Goal: Transaction & Acquisition: Purchase product/service

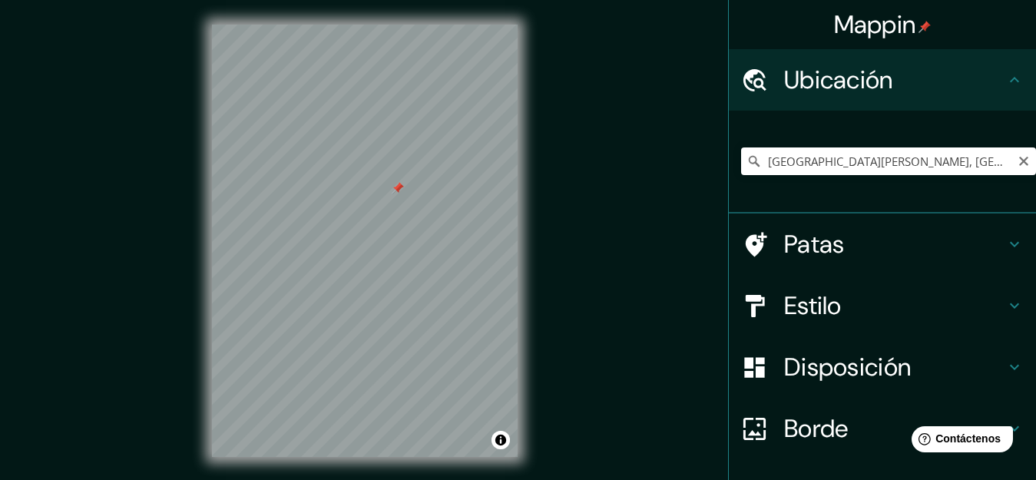
click at [398, 187] on div at bounding box center [397, 188] width 12 height 12
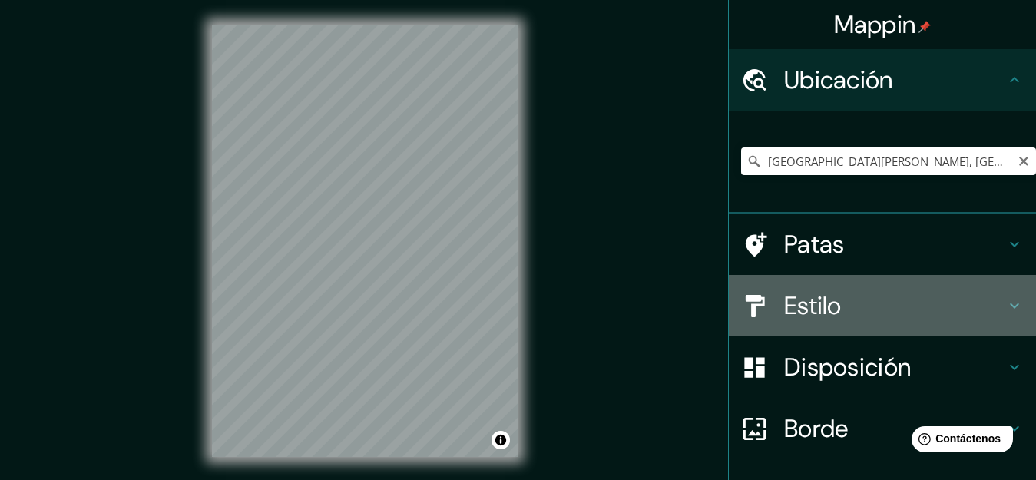
click at [808, 314] on font "Estilo" at bounding box center [813, 305] width 58 height 32
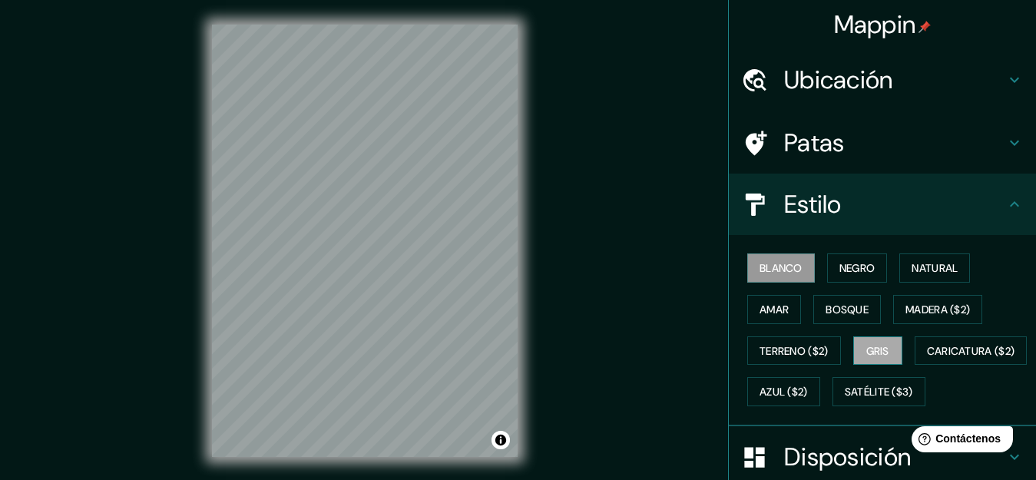
click at [866, 345] on font "Gris" at bounding box center [877, 351] width 23 height 14
click at [843, 275] on font "Negro" at bounding box center [857, 268] width 36 height 14
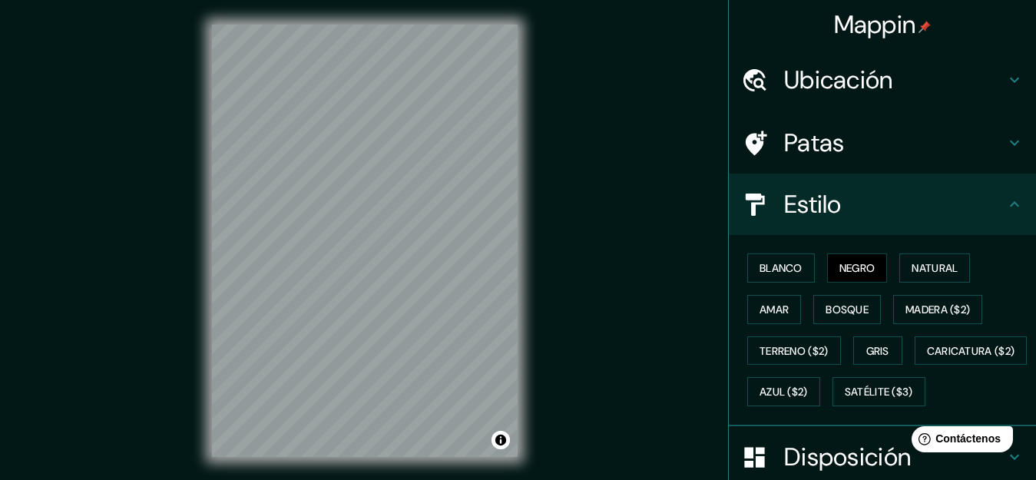
click at [106, 230] on div "Mappin Ubicación Avenida Parra, Arequipa, Departamento de Arequipa, Perú Patas …" at bounding box center [518, 253] width 1036 height 506
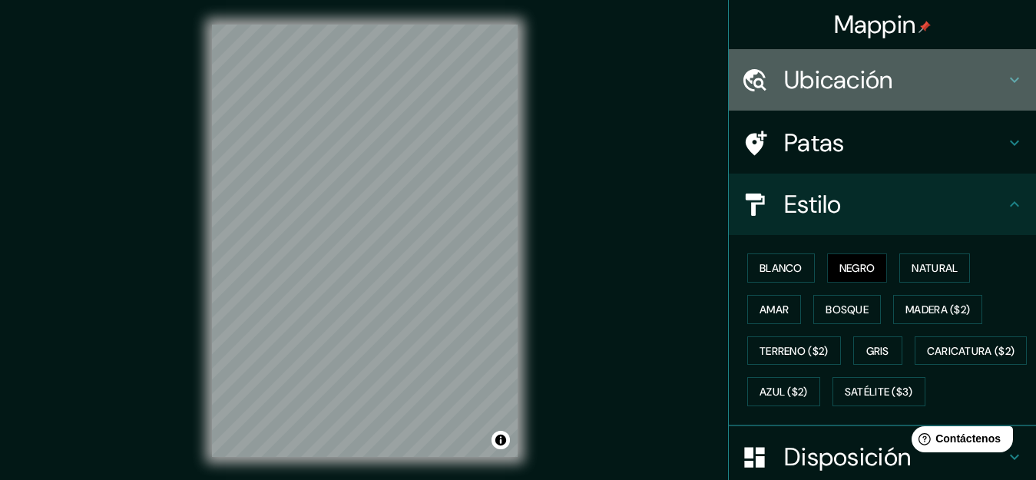
click at [855, 85] on font "Ubicación" at bounding box center [838, 80] width 109 height 32
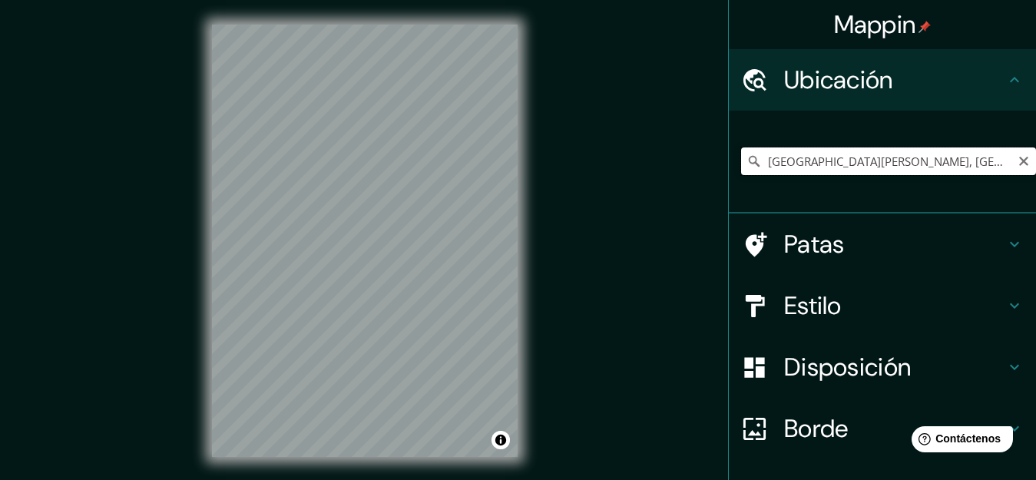
click at [821, 161] on input "Avenida Parra, Arequipa, Departamento de Arequipa, Perú" at bounding box center [888, 161] width 295 height 28
drag, startPoint x: 757, startPoint y: 157, endPoint x: 1048, endPoint y: 230, distance: 299.9
click at [1035, 230] on html "Mappin Ubicación Avenida Parra, Arequipa, Departamento de Arequipa, Perú Patas …" at bounding box center [518, 240] width 1036 height 480
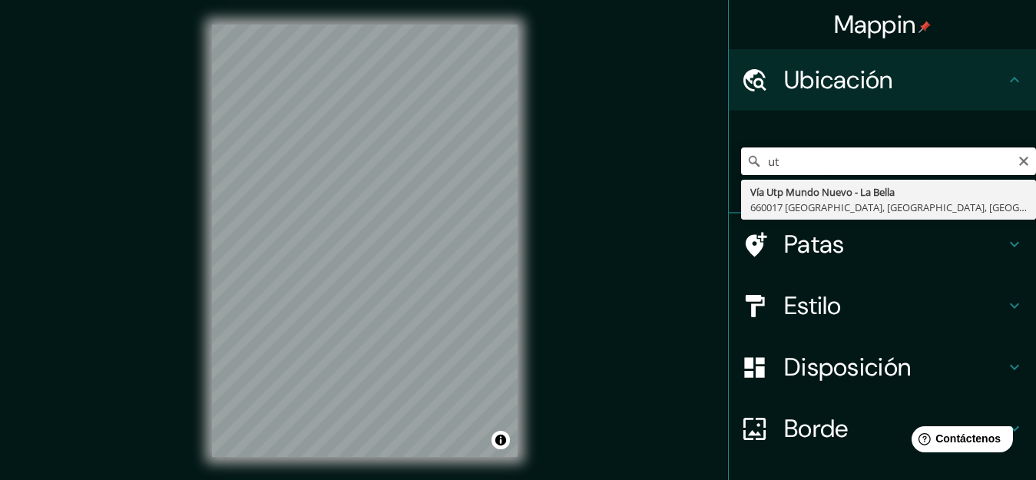
type input "u"
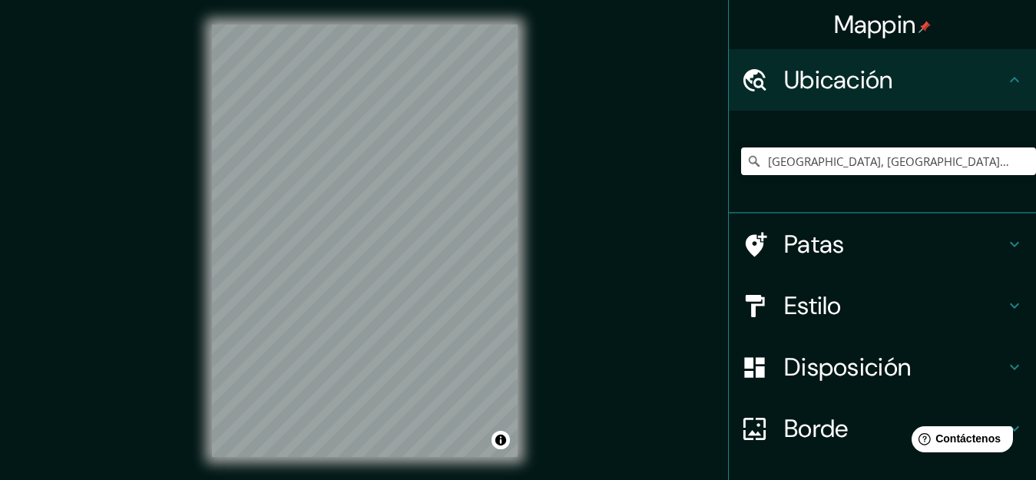
click at [530, 216] on div "© Mapbox © OpenStreetMap Improve this map" at bounding box center [364, 240] width 355 height 481
click at [846, 171] on input "Calle Universidad, Arequipa, Departamento de Arequipa, Perú" at bounding box center [888, 161] width 295 height 28
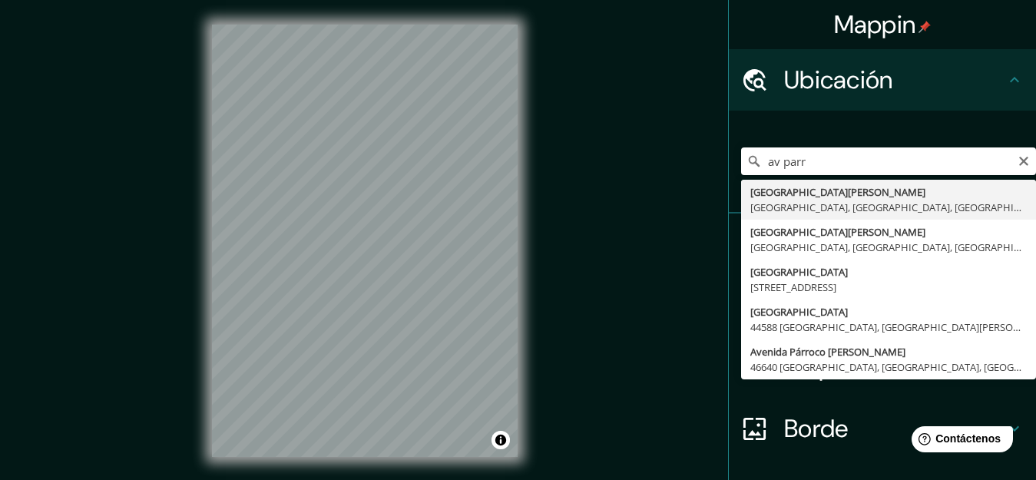
type input "Avenida Parra, Arequipa, Departamento de Arequipa, Perú"
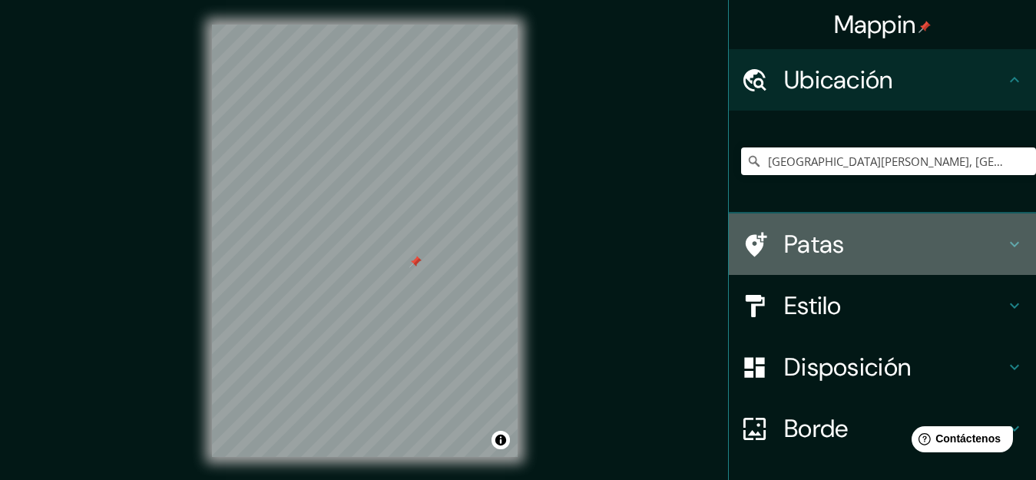
click at [868, 243] on h4 "Patas" at bounding box center [894, 244] width 221 height 31
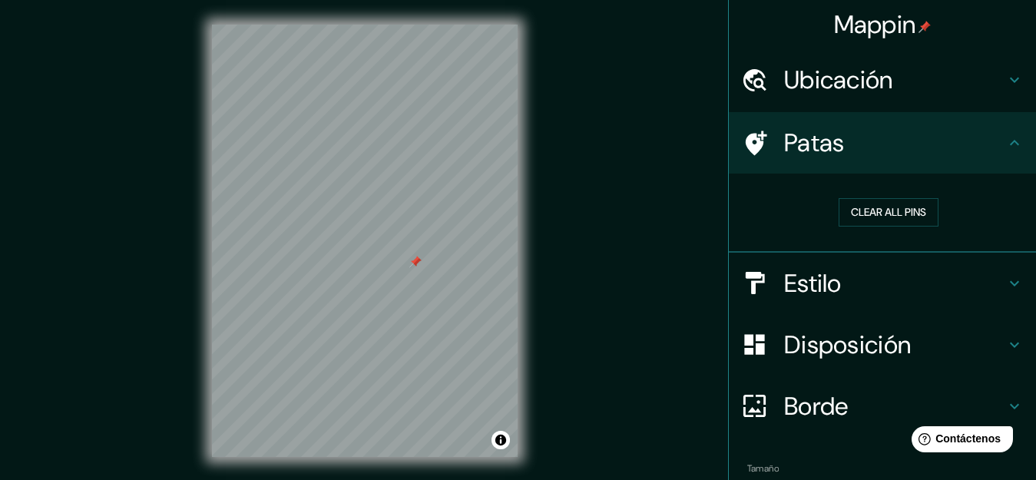
drag, startPoint x: 841, startPoint y: 276, endPoint x: 839, endPoint y: 286, distance: 10.2
click at [843, 275] on h4 "Estilo" at bounding box center [894, 283] width 221 height 31
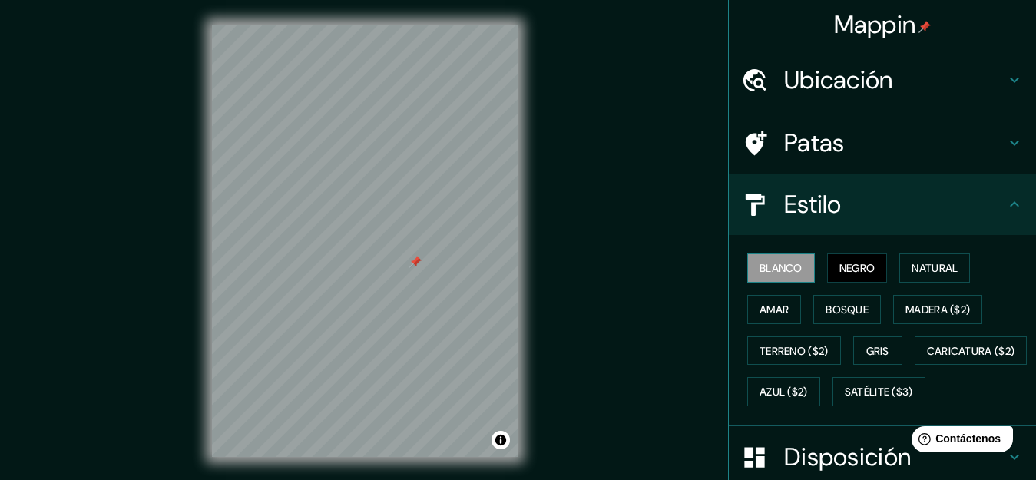
click at [789, 269] on font "Blanco" at bounding box center [780, 268] width 43 height 14
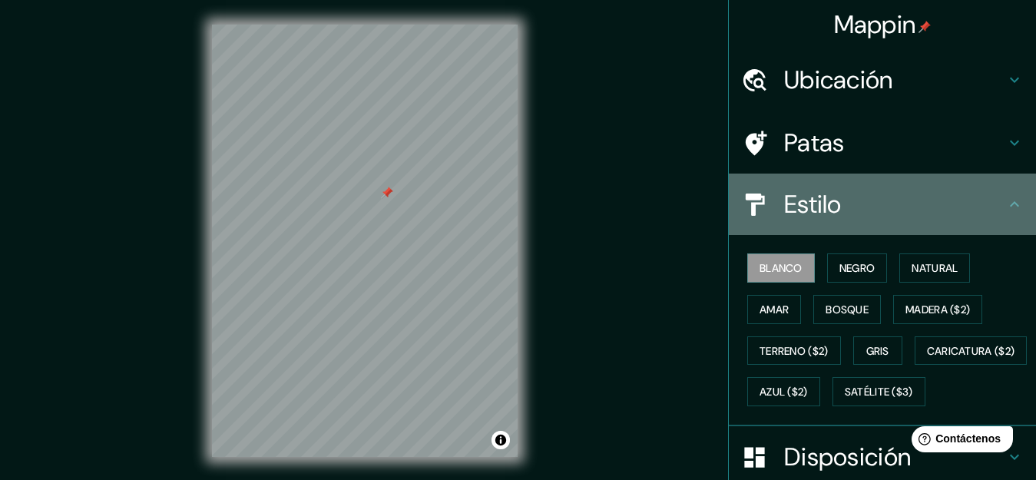
click at [787, 187] on div "Estilo" at bounding box center [881, 203] width 307 height 61
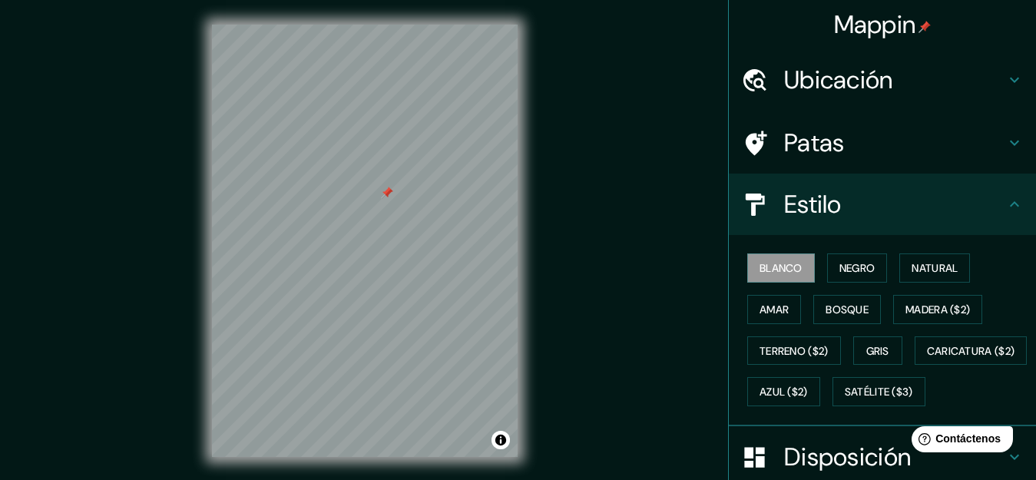
click at [788, 197] on font "Estilo" at bounding box center [813, 204] width 58 height 32
click at [930, 216] on h4 "Estilo" at bounding box center [894, 204] width 221 height 31
click at [1005, 206] on icon at bounding box center [1014, 204] width 18 height 18
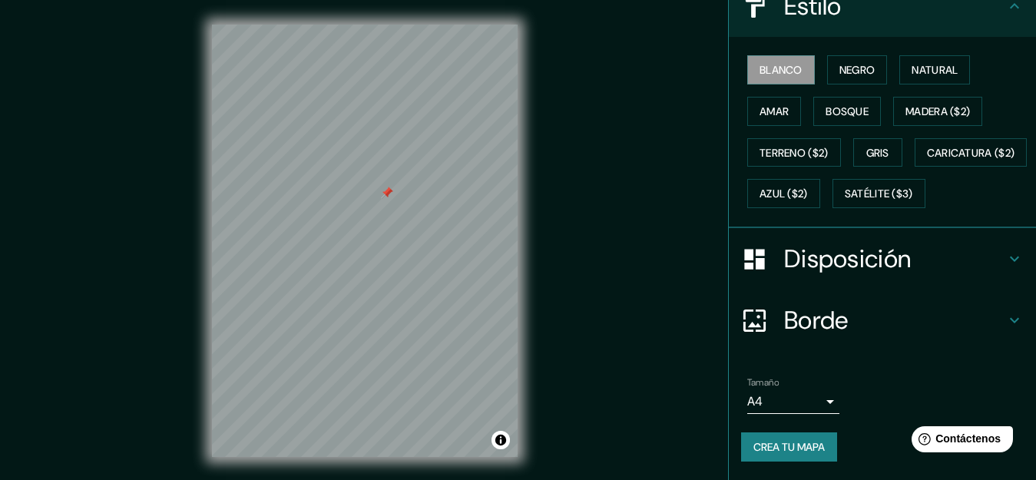
scroll to position [239, 0]
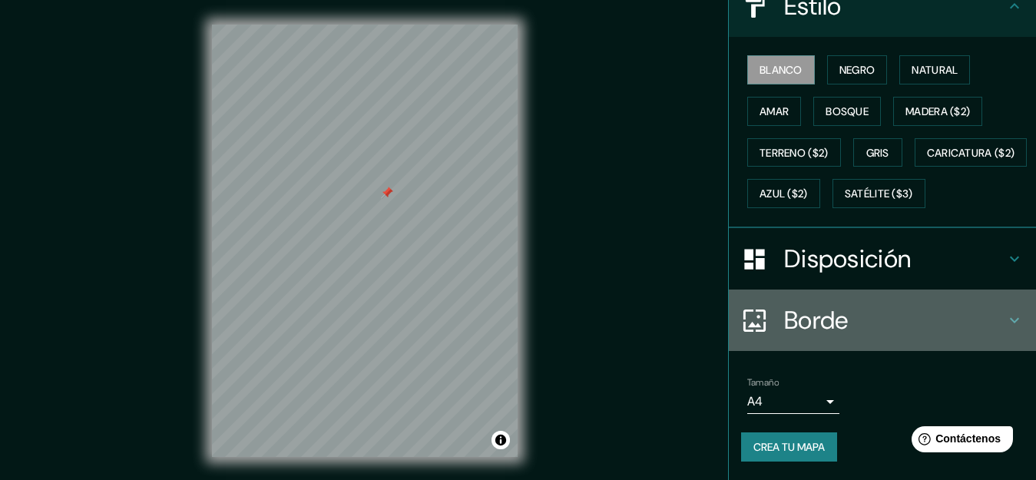
click at [824, 315] on font "Borde" at bounding box center [816, 320] width 64 height 32
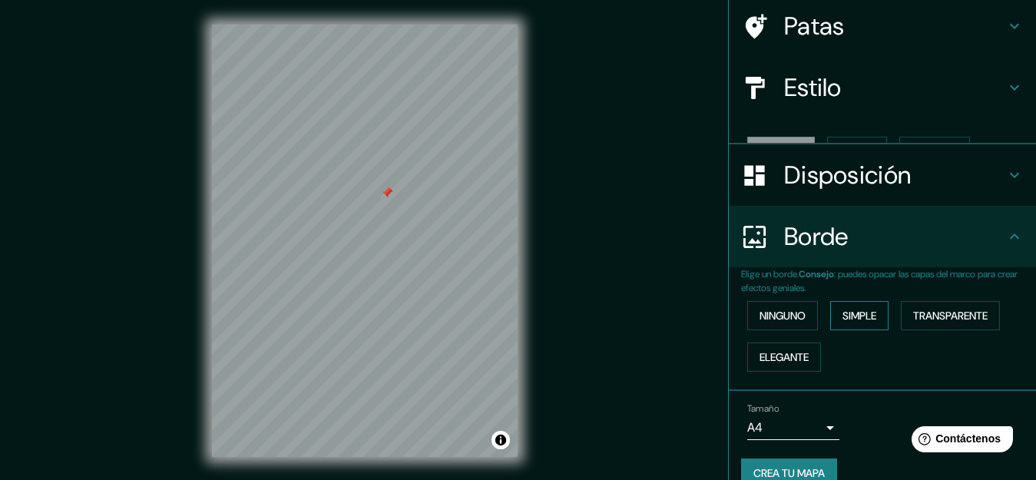
scroll to position [117, 0]
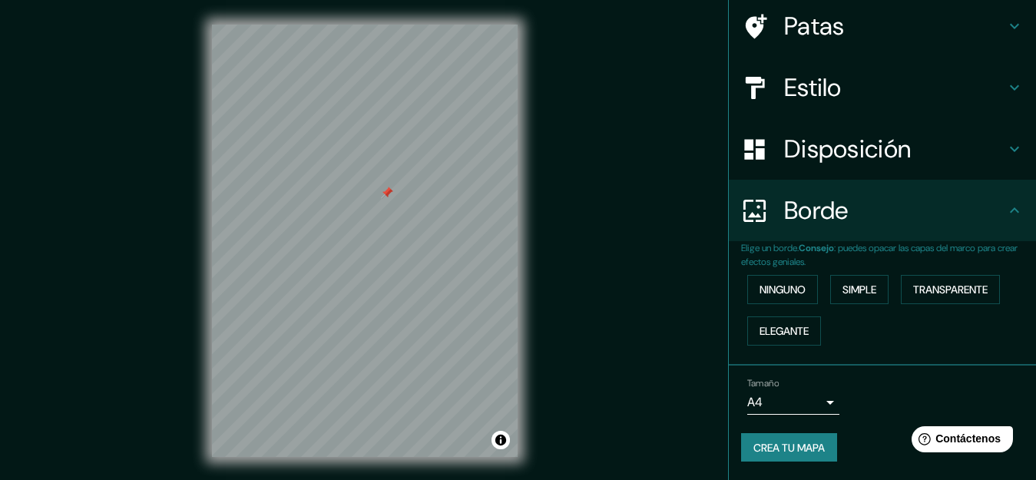
click at [811, 160] on font "Disposición" at bounding box center [847, 149] width 127 height 32
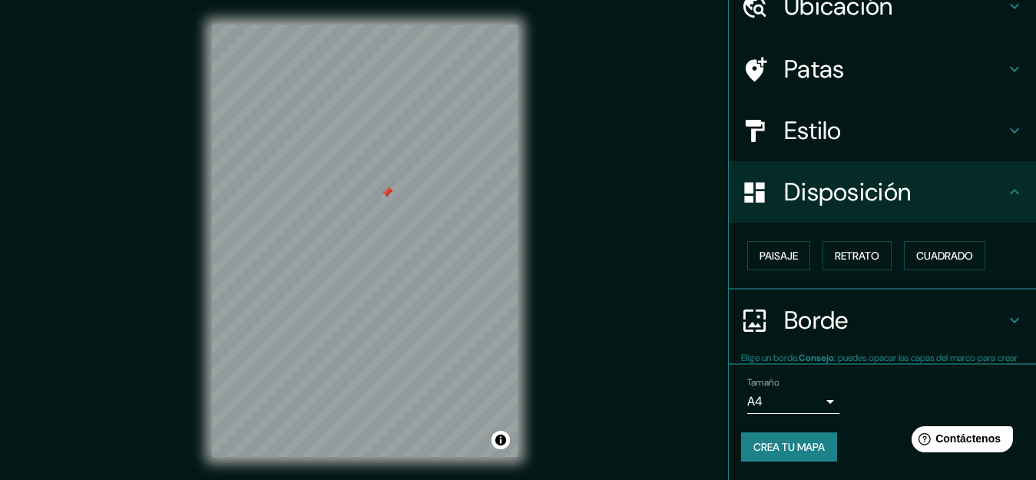
scroll to position [74, 0]
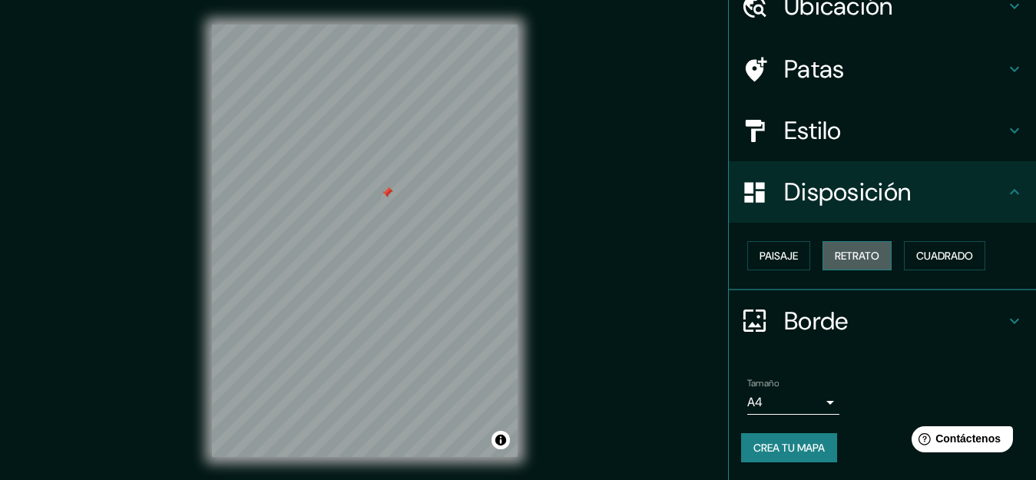
click at [834, 253] on font "Retrato" at bounding box center [856, 256] width 45 height 14
click at [923, 260] on font "Cuadrado" at bounding box center [944, 256] width 57 height 14
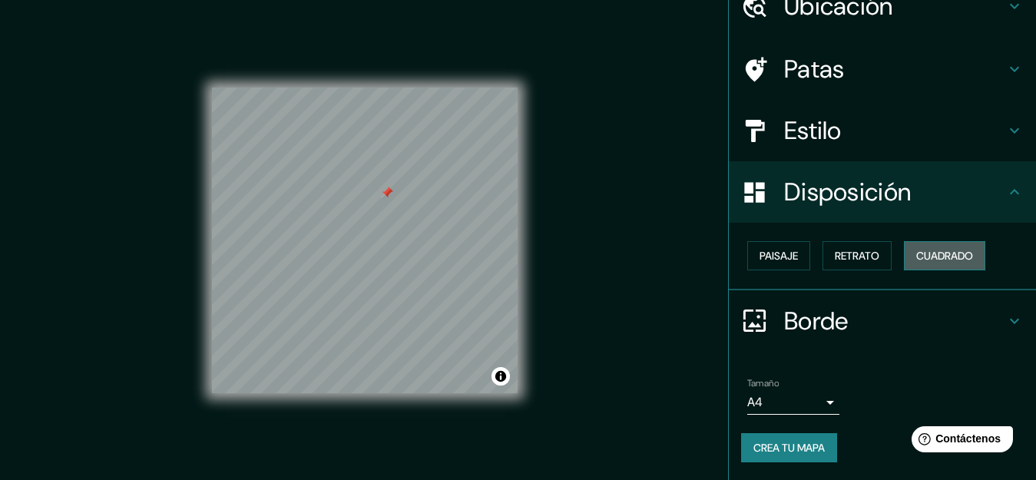
click at [946, 259] on font "Cuadrado" at bounding box center [944, 256] width 57 height 14
click at [822, 259] on button "Retrato" at bounding box center [856, 255] width 69 height 29
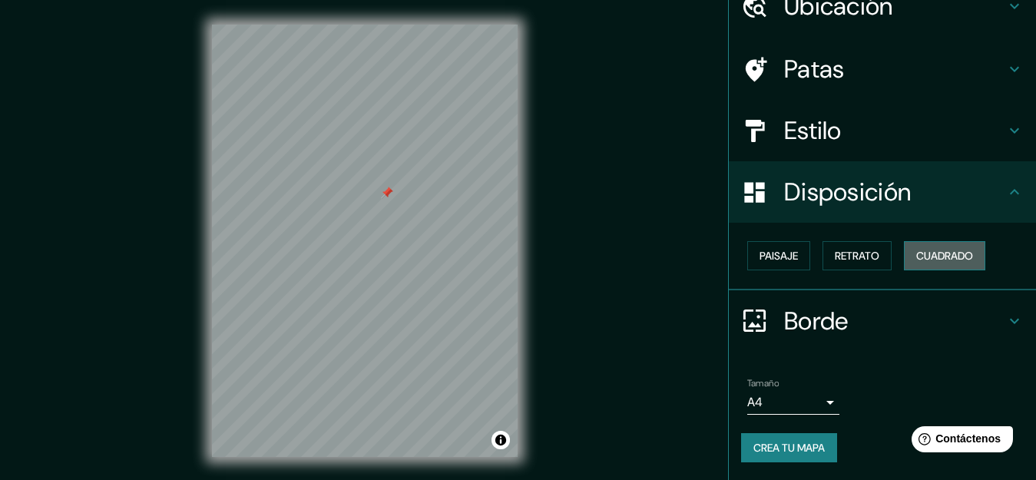
click at [920, 256] on font "Cuadrado" at bounding box center [944, 256] width 57 height 14
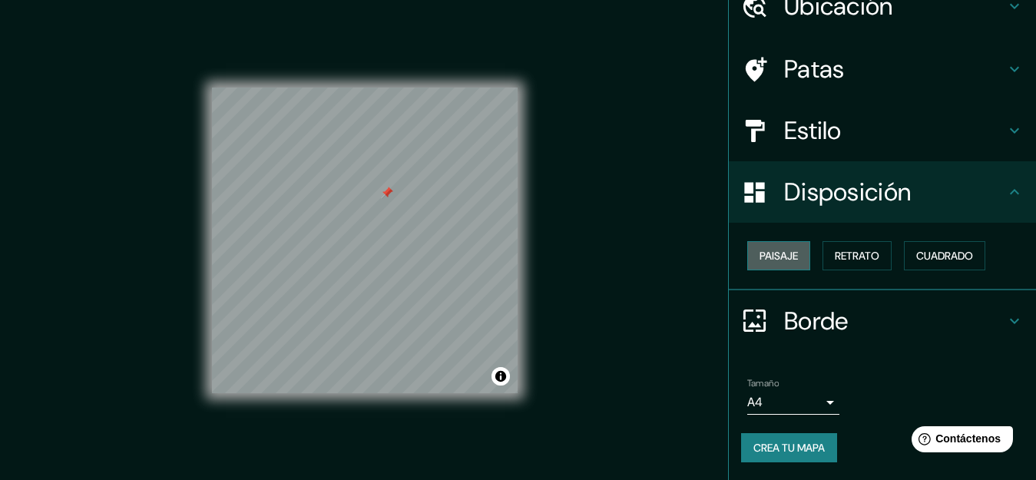
click at [780, 257] on font "Paisaje" at bounding box center [778, 256] width 38 height 14
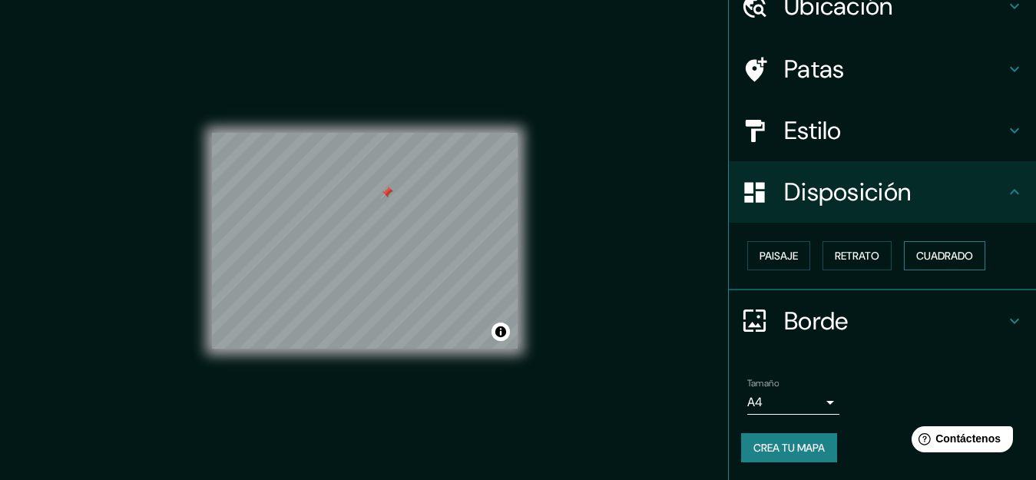
click at [916, 253] on font "Cuadrado" at bounding box center [944, 256] width 57 height 14
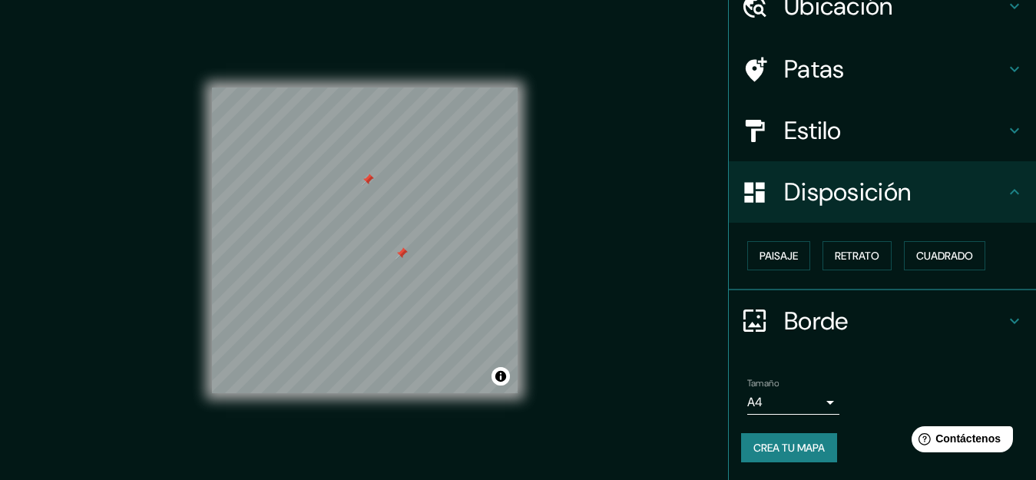
click at [405, 253] on div at bounding box center [401, 253] width 12 height 12
click at [553, 253] on div "Mappin Ubicación Avenida Parra, Arequipa, Departamento de Arequipa, Perú Patas …" at bounding box center [518, 253] width 1036 height 506
click at [442, 242] on div at bounding box center [439, 239] width 12 height 12
click at [821, 402] on body "Mappin Ubicación Avenida Parra, Arequipa, Departamento de Arequipa, Perú Patas …" at bounding box center [518, 240] width 1036 height 480
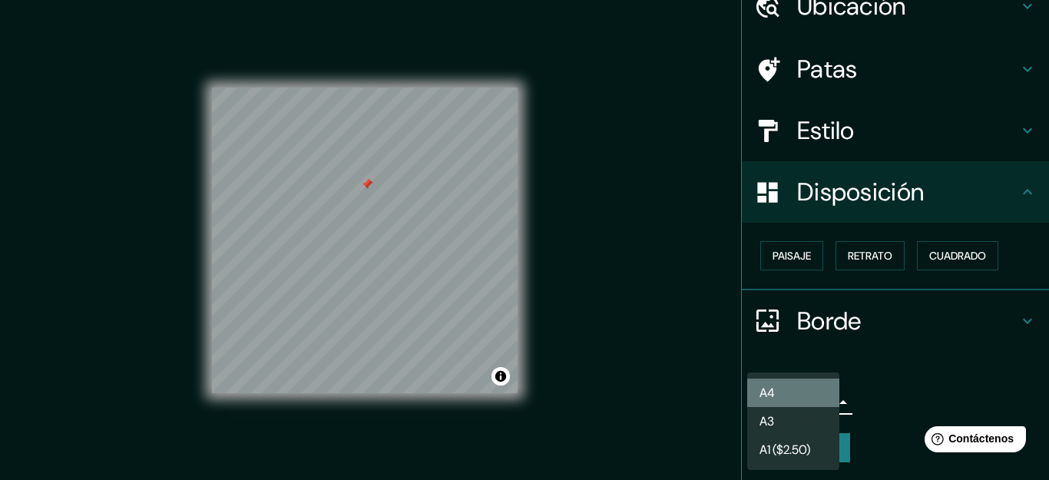
click at [791, 401] on li "A4" at bounding box center [793, 392] width 92 height 28
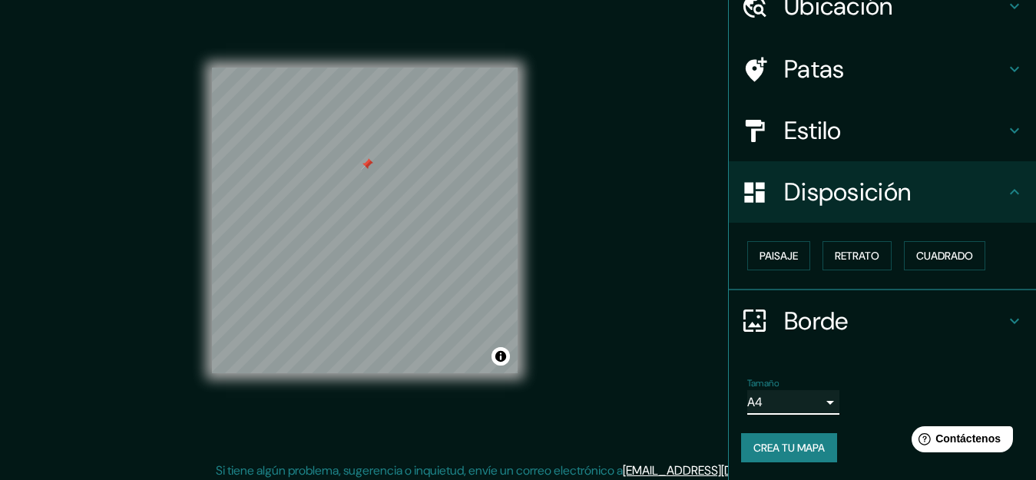
scroll to position [26, 0]
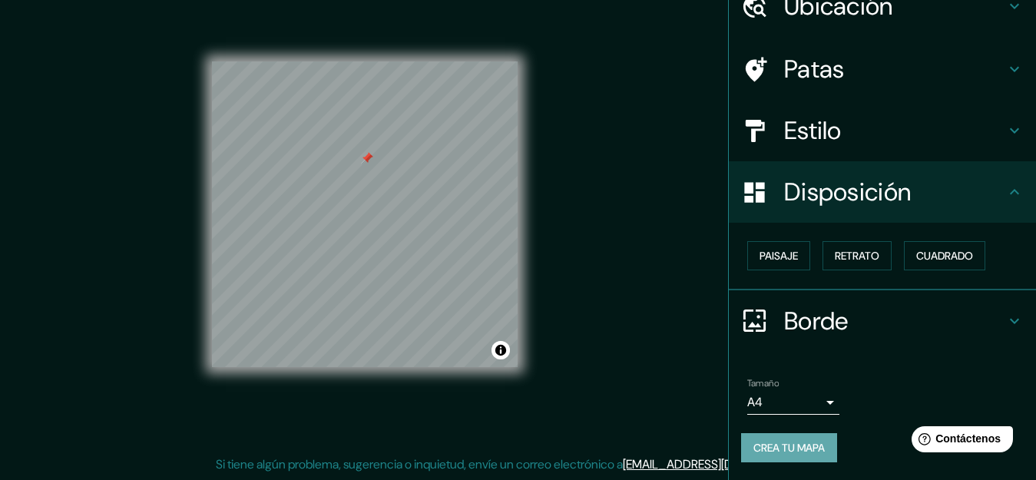
click at [798, 438] on font "Crea tu mapa" at bounding box center [788, 448] width 71 height 20
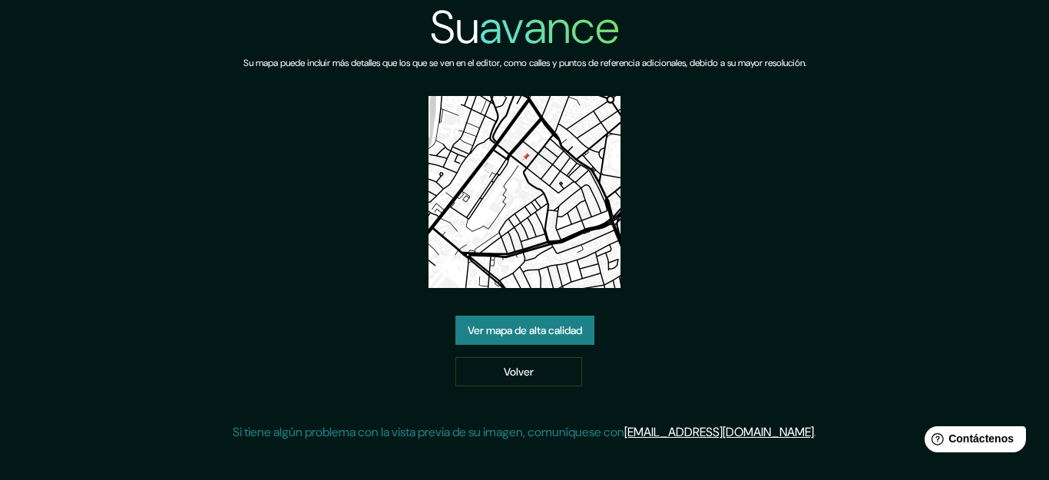
click at [534, 320] on font "Ver mapa de alta calidad" at bounding box center [524, 330] width 114 height 20
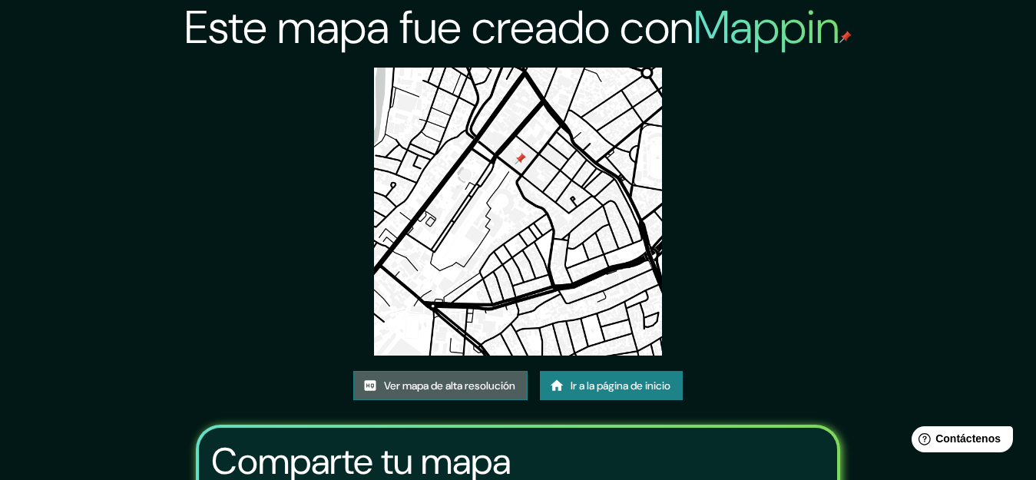
click at [484, 387] on font "Ver mapa de alta resolución" at bounding box center [449, 385] width 131 height 14
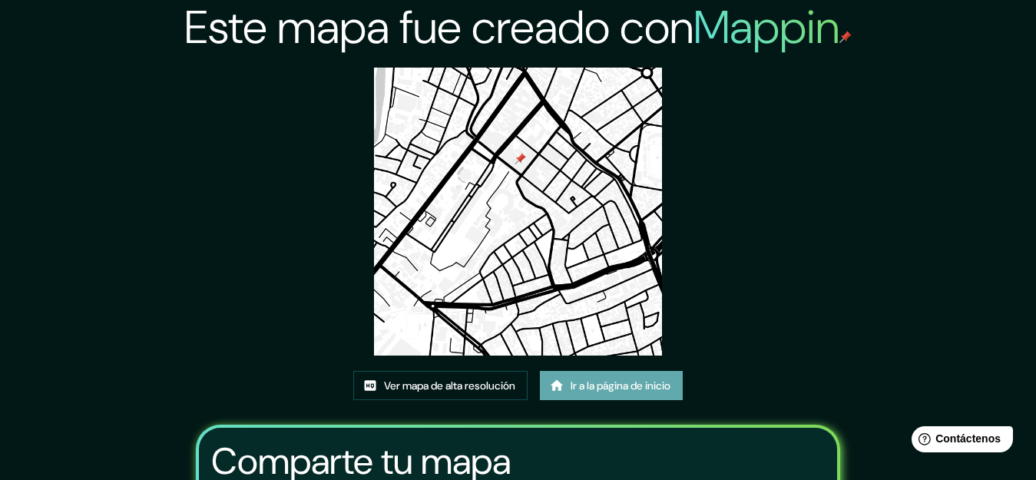
click at [576, 392] on font "Ir a la página de inicio" at bounding box center [620, 385] width 100 height 14
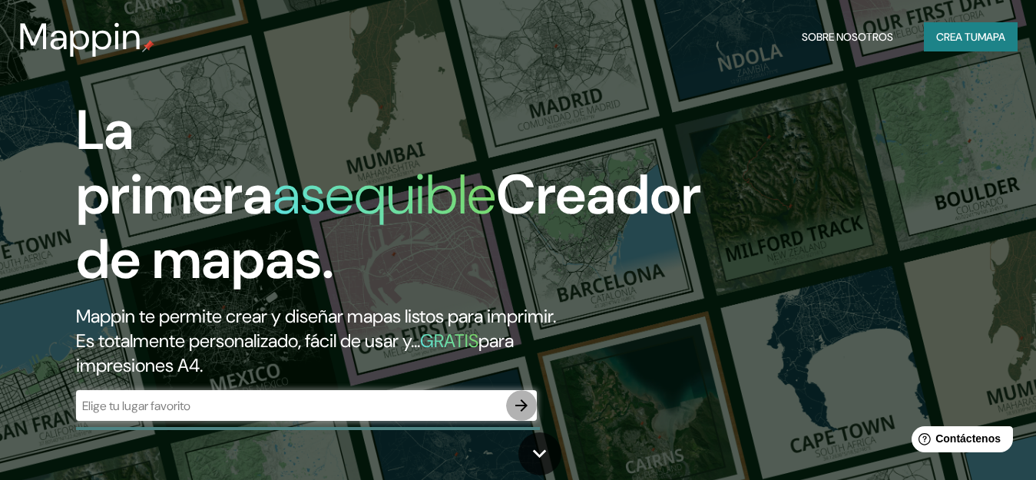
click at [530, 405] on icon "button" at bounding box center [521, 405] width 18 height 18
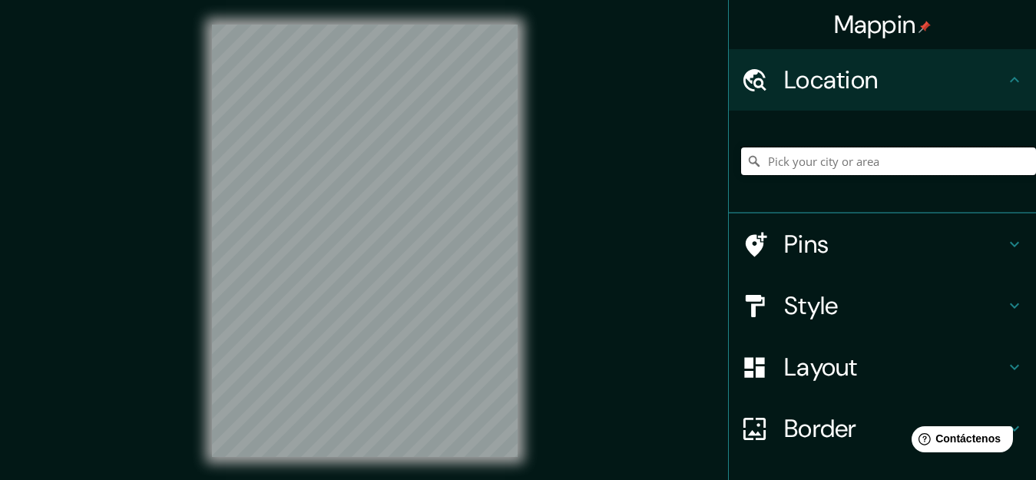
click at [873, 166] on input "Pick your city or area" at bounding box center [888, 161] width 295 height 28
click at [775, 161] on input "Elige tu ciudad o zona" at bounding box center [888, 161] width 295 height 28
click at [803, 159] on input "Elige tu ciudad o zona" at bounding box center [888, 161] width 295 height 28
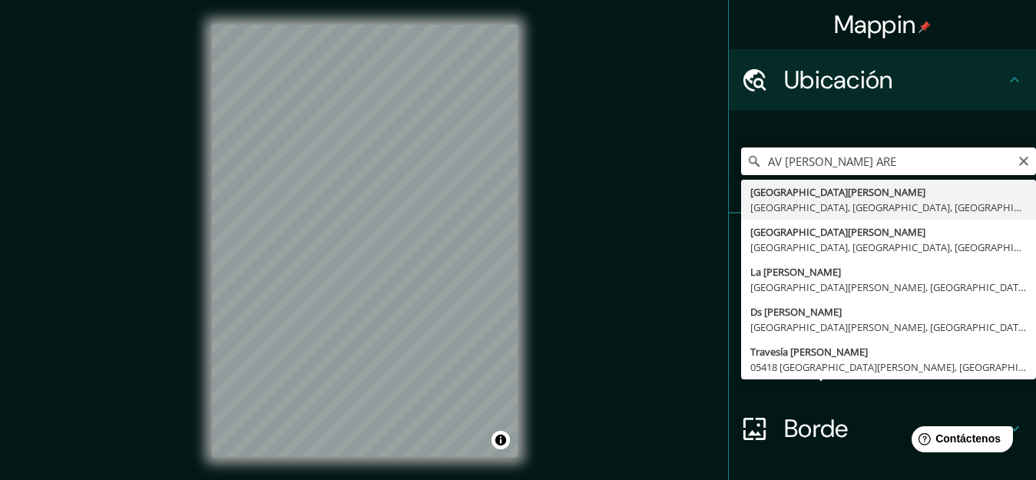
type input "Avenida Parra, Arequipa, Departamento de Arequipa, Perú"
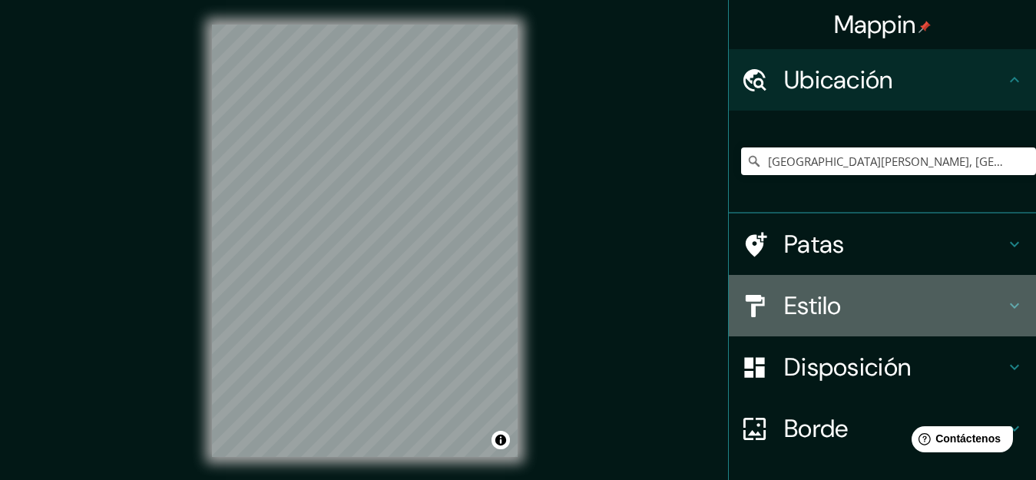
click at [856, 303] on h4 "Estilo" at bounding box center [894, 305] width 221 height 31
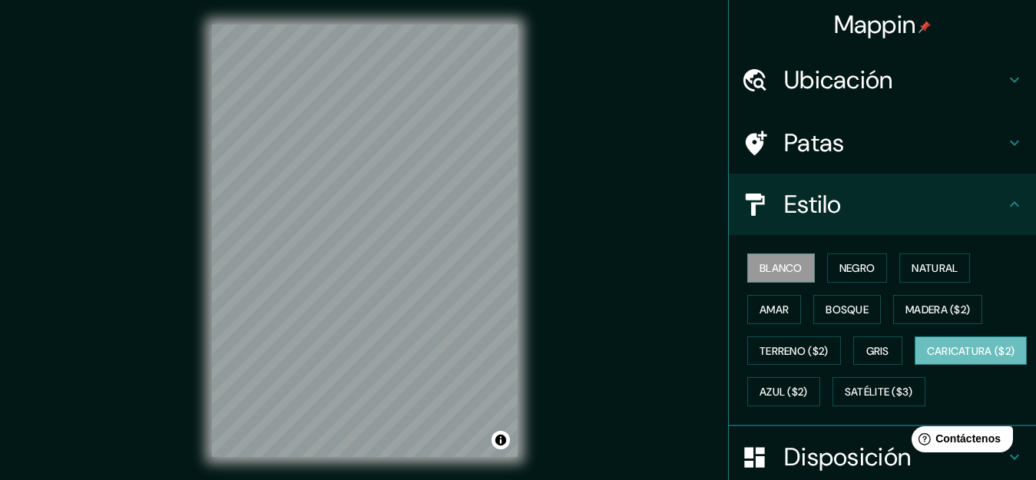
scroll to position [77, 0]
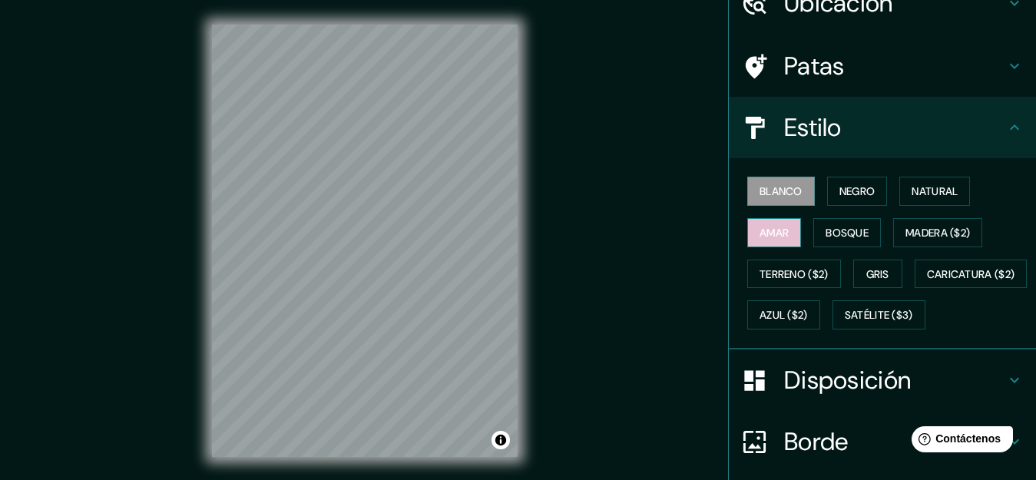
click at [772, 236] on font "Amar" at bounding box center [773, 233] width 29 height 14
click at [925, 194] on font "Natural" at bounding box center [934, 191] width 46 height 14
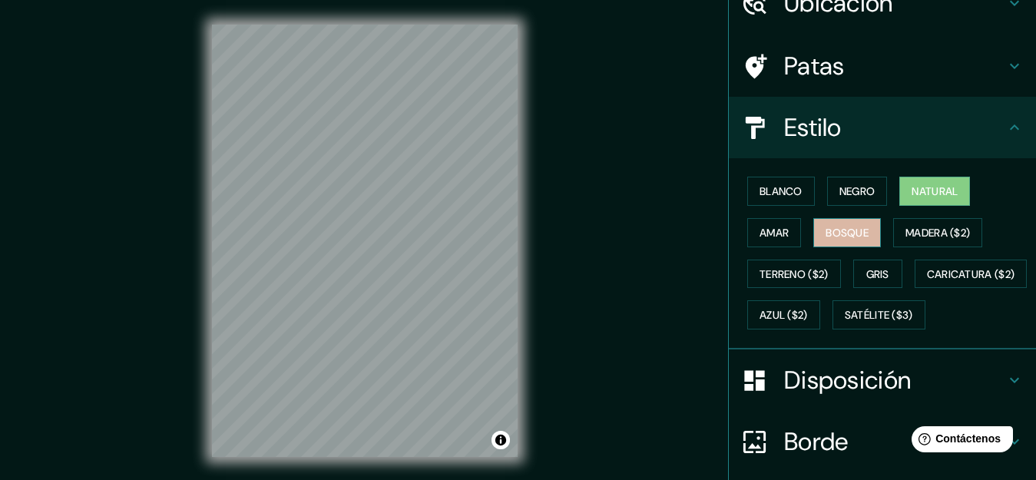
click at [813, 225] on button "Bosque" at bounding box center [847, 232] width 68 height 29
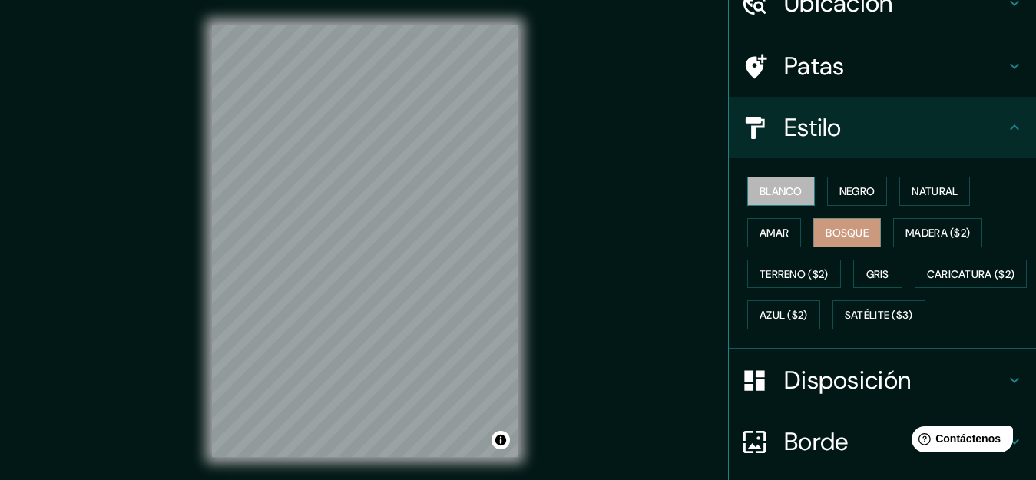
click at [792, 193] on button "Blanco" at bounding box center [781, 191] width 68 height 29
click at [946, 134] on h4 "Estilo" at bounding box center [894, 127] width 221 height 31
click at [829, 396] on font "Disposición" at bounding box center [847, 380] width 127 height 32
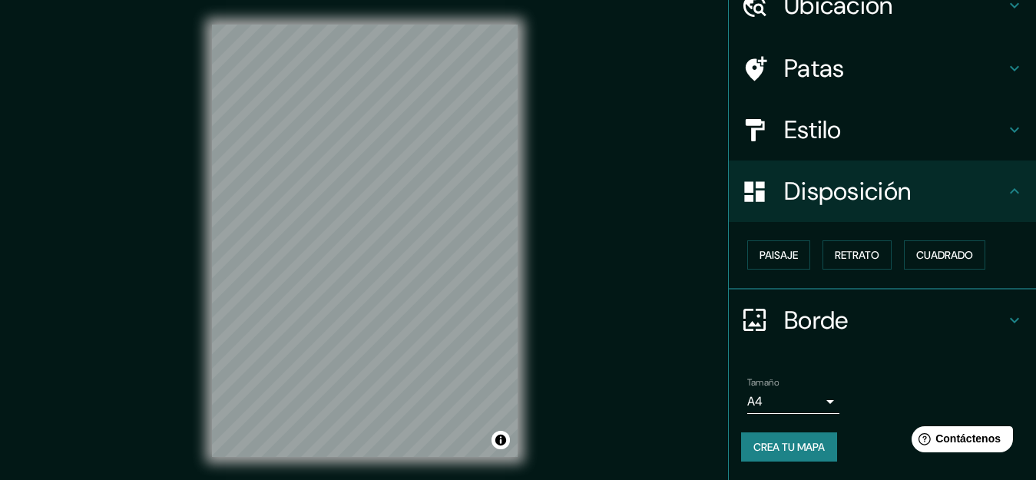
scroll to position [74, 0]
click at [861, 254] on font "Retrato" at bounding box center [856, 256] width 45 height 14
click at [824, 194] on font "Disposición" at bounding box center [847, 192] width 127 height 32
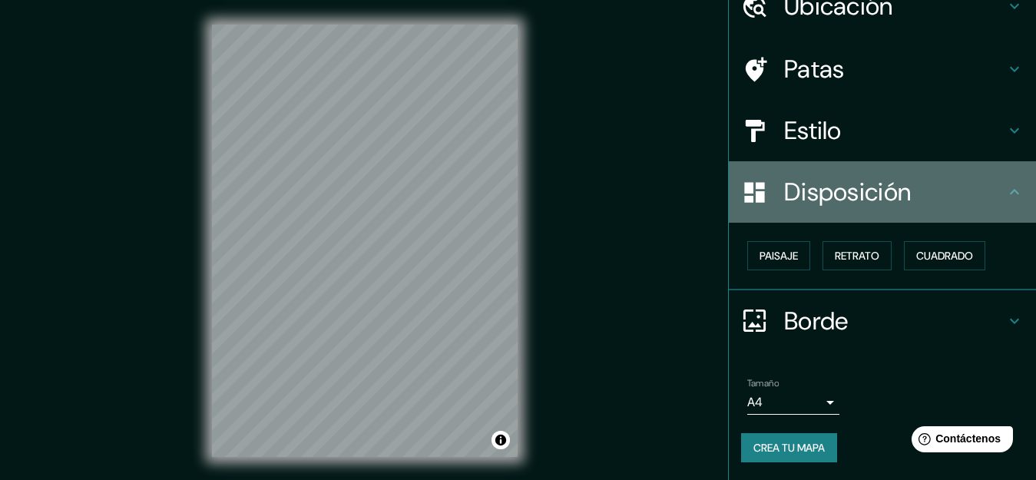
click at [1005, 196] on icon at bounding box center [1014, 192] width 18 height 18
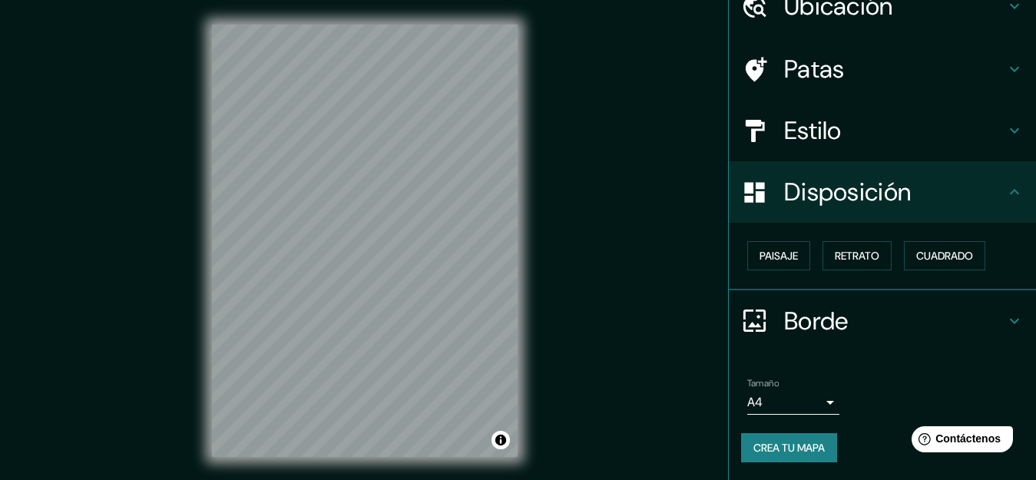
click at [834, 141] on h4 "Estilo" at bounding box center [894, 130] width 221 height 31
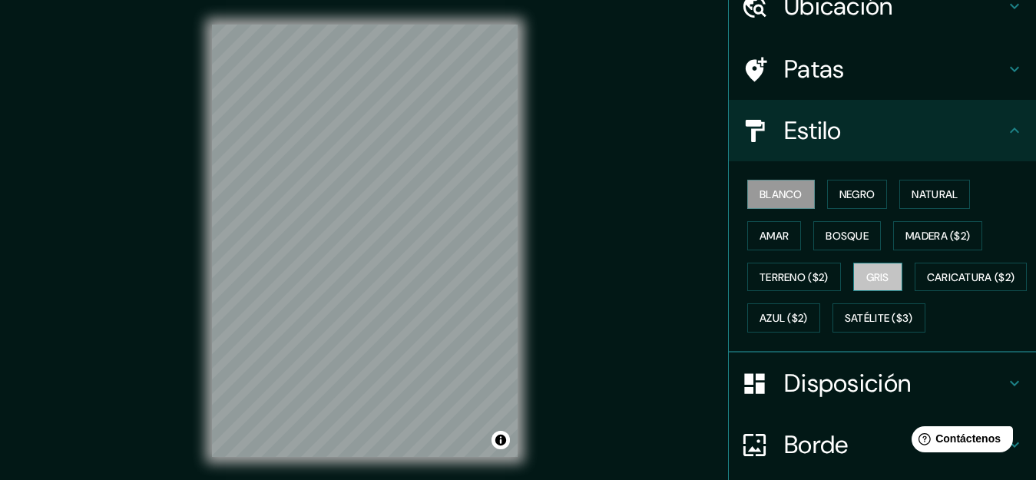
click at [854, 273] on button "Gris" at bounding box center [877, 277] width 49 height 29
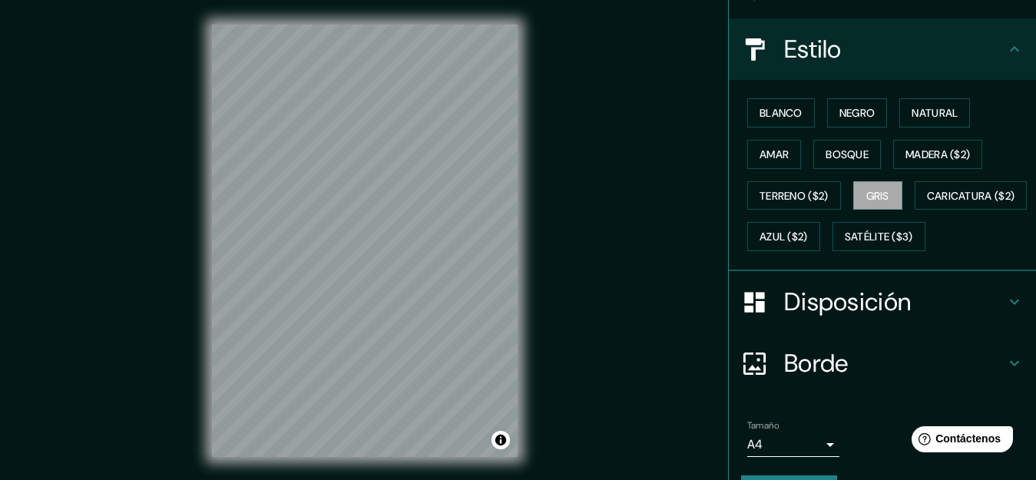
scroll to position [239, 0]
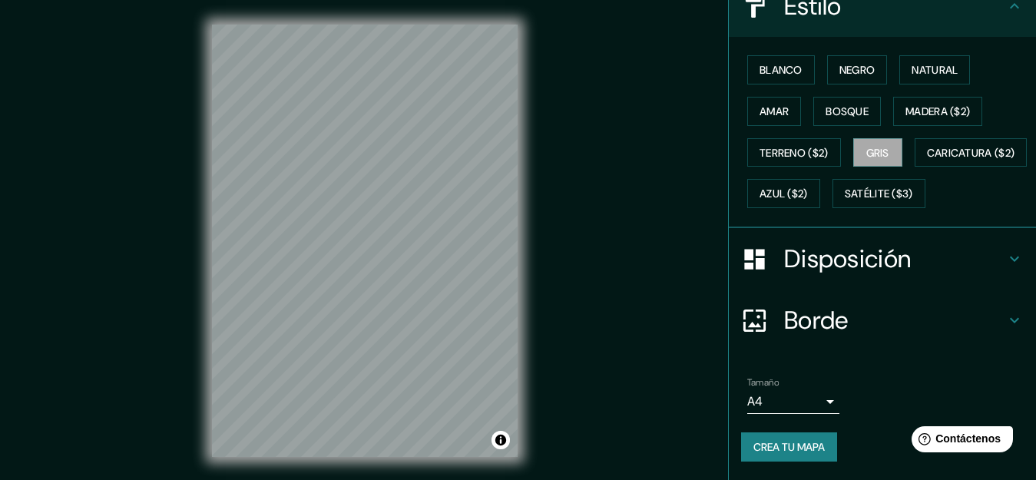
drag, startPoint x: 1025, startPoint y: 308, endPoint x: 100, endPoint y: 12, distance: 971.3
click at [788, 402] on body "Mappin Ubicación Avenida Parra, Arequipa, Departamento de Arequipa, Perú Patas …" at bounding box center [518, 240] width 1036 height 480
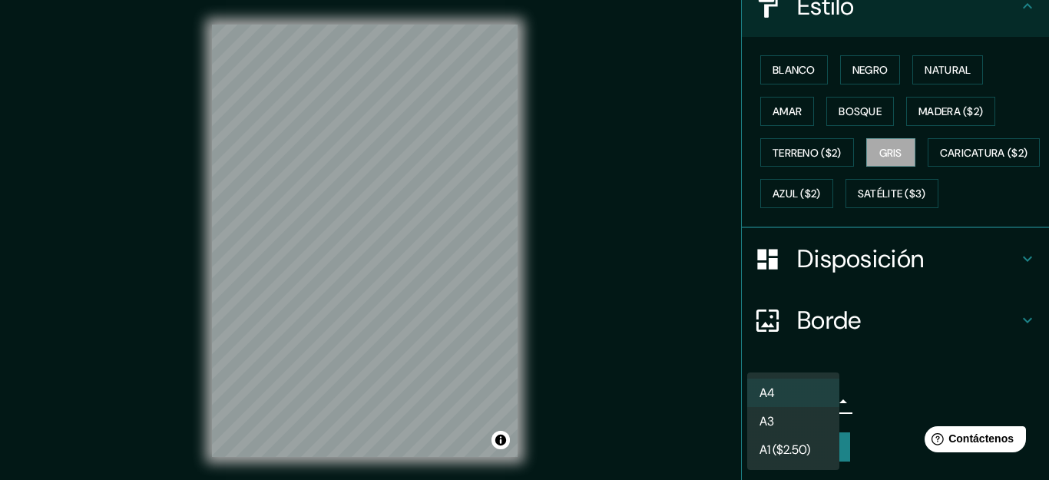
click at [791, 425] on li "A3" at bounding box center [793, 421] width 92 height 28
type input "a4"
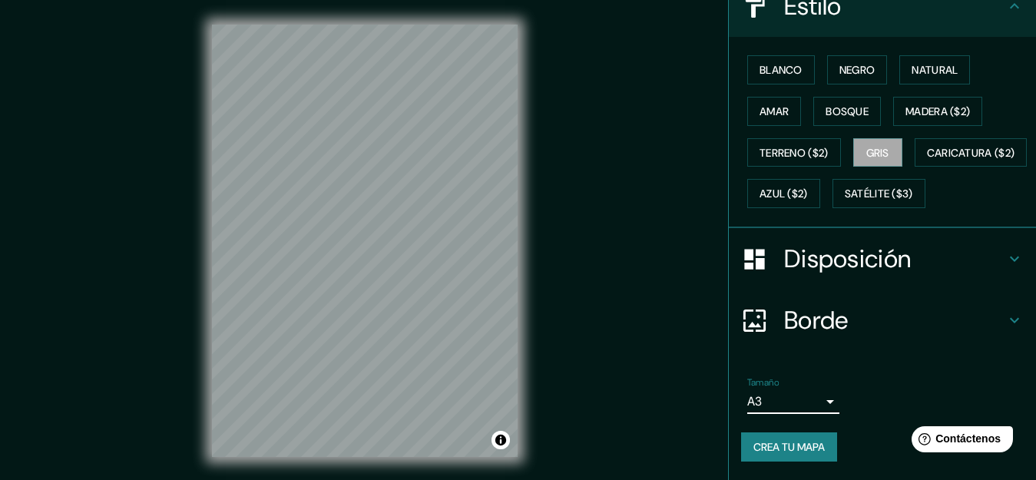
click at [781, 448] on font "Crea tu mapa" at bounding box center [788, 447] width 71 height 14
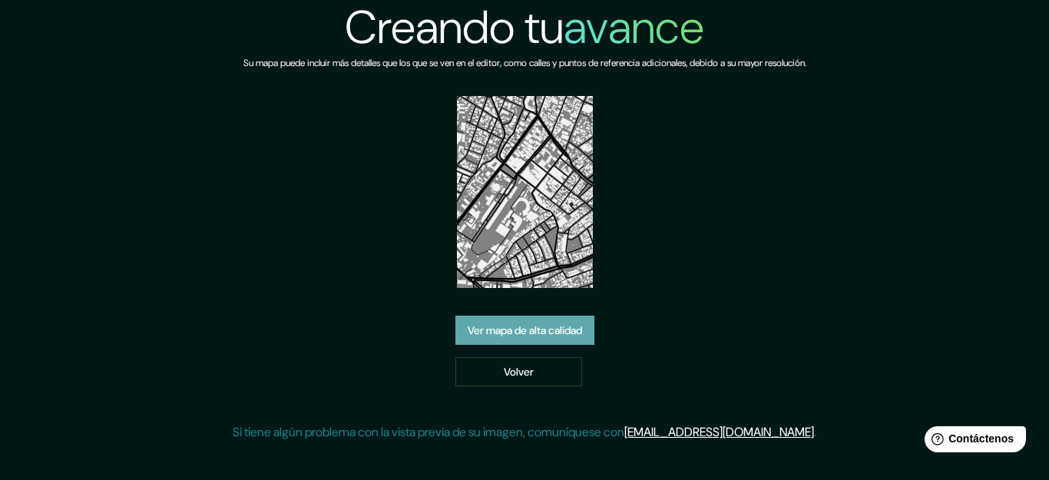
click at [496, 323] on font "Ver mapa de alta calidad" at bounding box center [524, 330] width 114 height 14
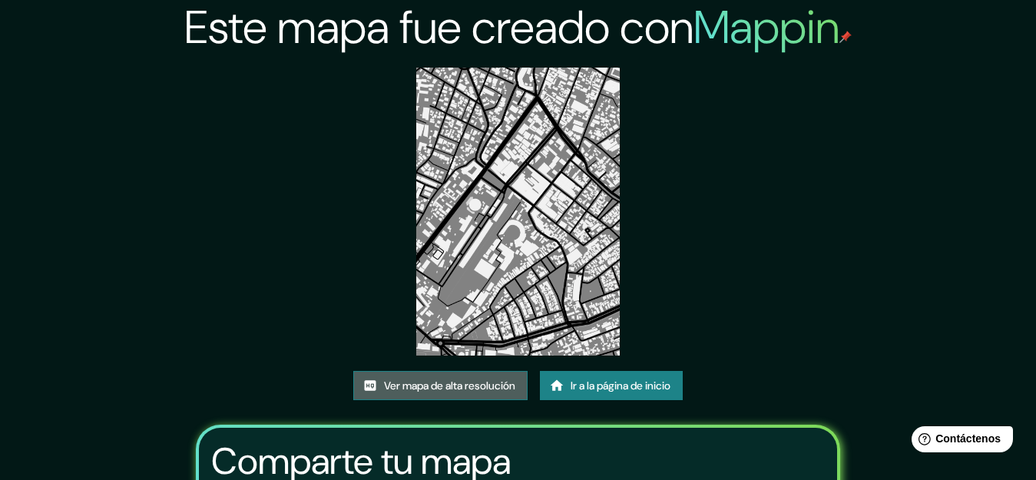
click at [508, 372] on link "Ver mapa de alta resolución" at bounding box center [440, 385] width 174 height 29
